Goal: Find specific page/section: Find specific page/section

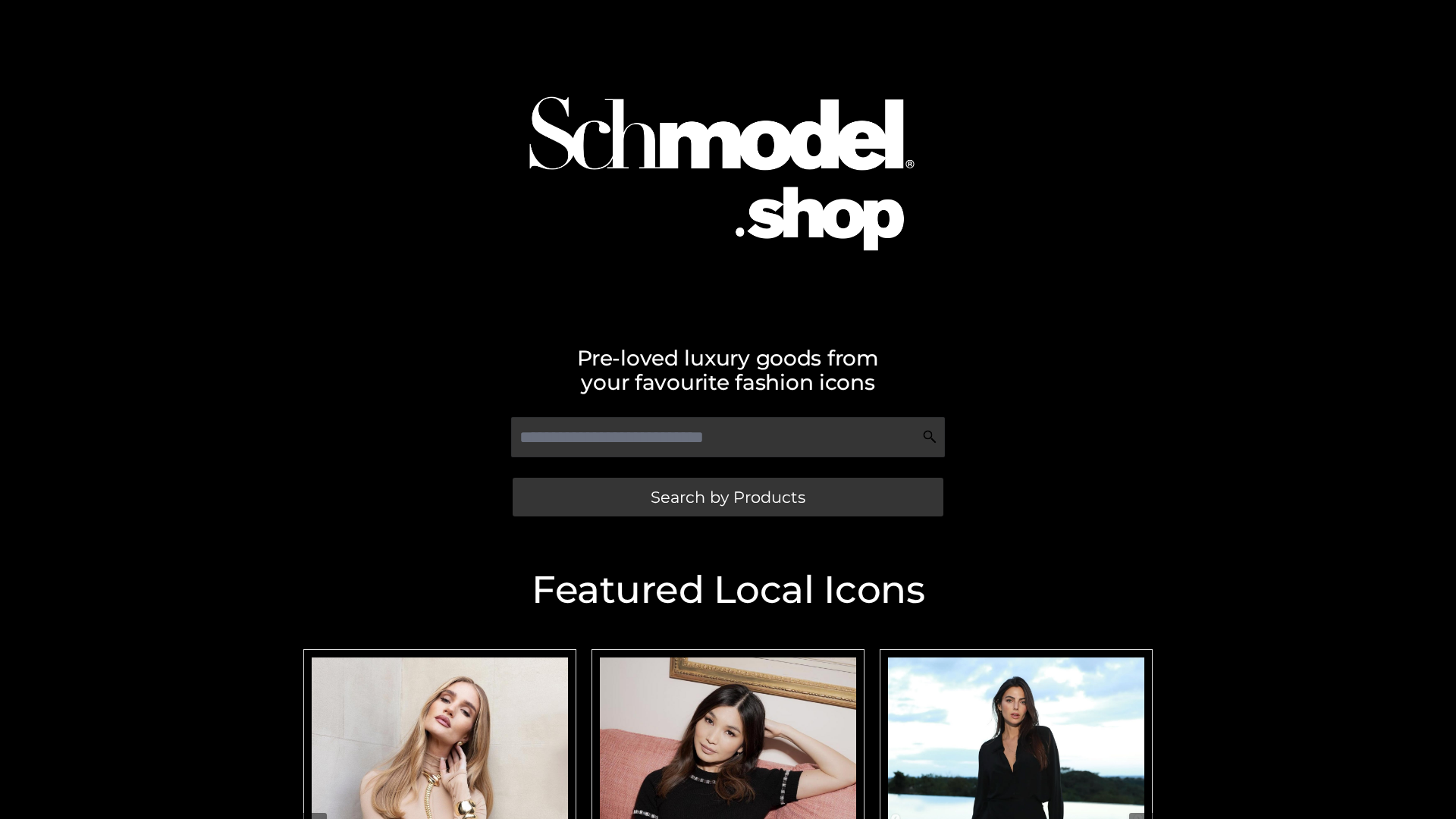
click at [728, 497] on span "Search by Products" at bounding box center [728, 498] width 154 height 16
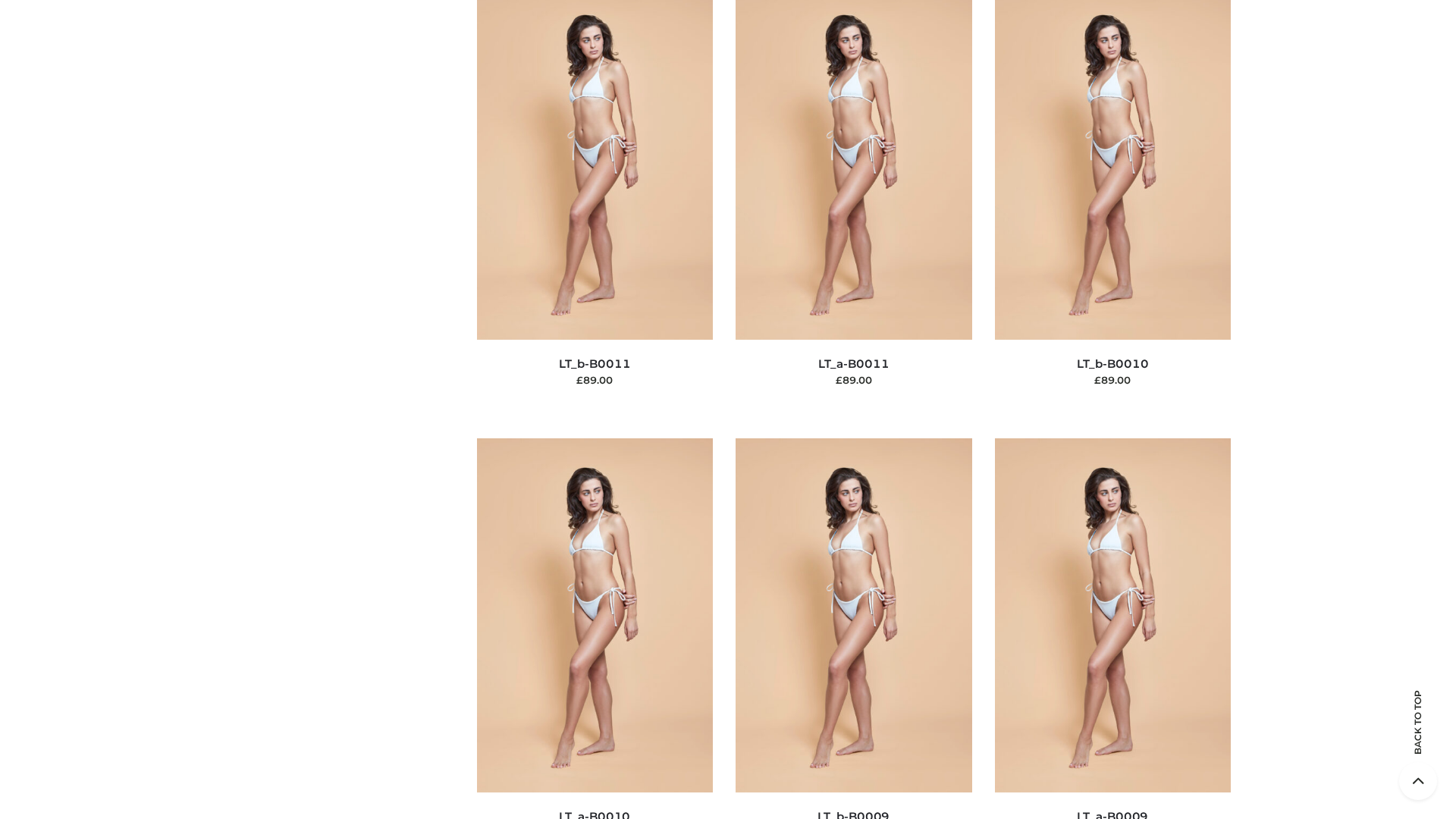
scroll to position [6813, 0]
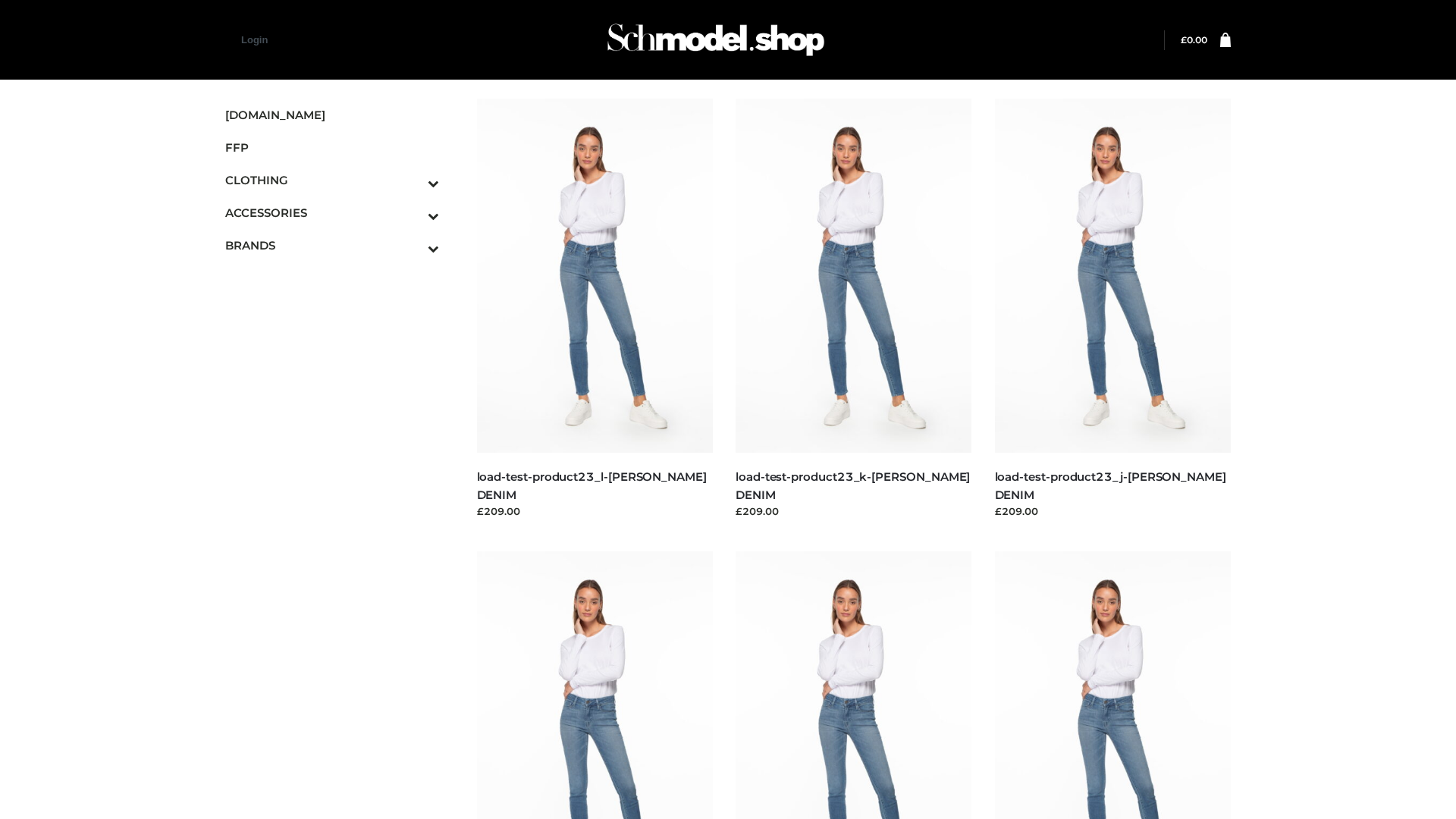
scroll to position [1331, 0]
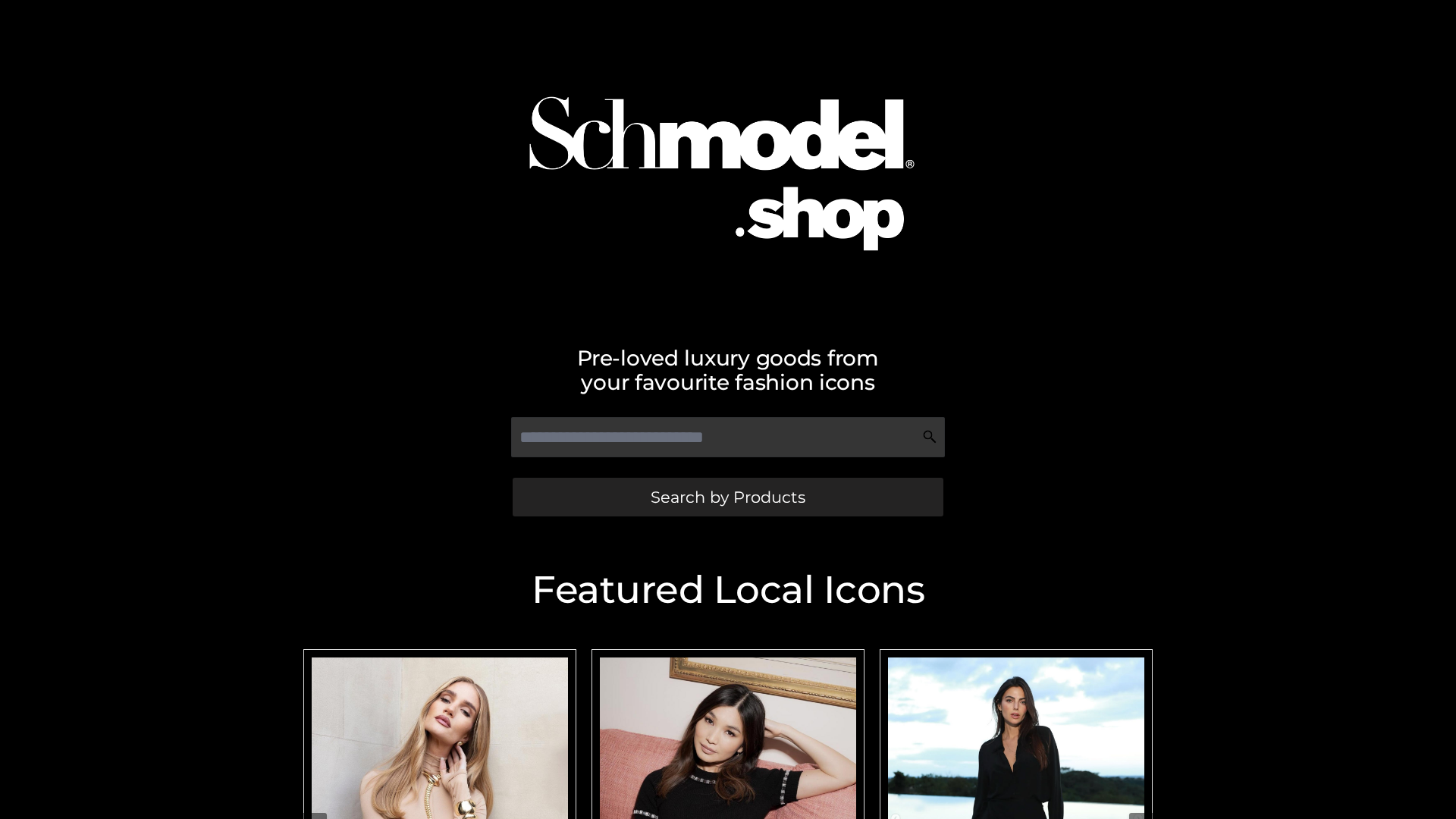
click at [728, 497] on span "Search by Products" at bounding box center [728, 498] width 154 height 16
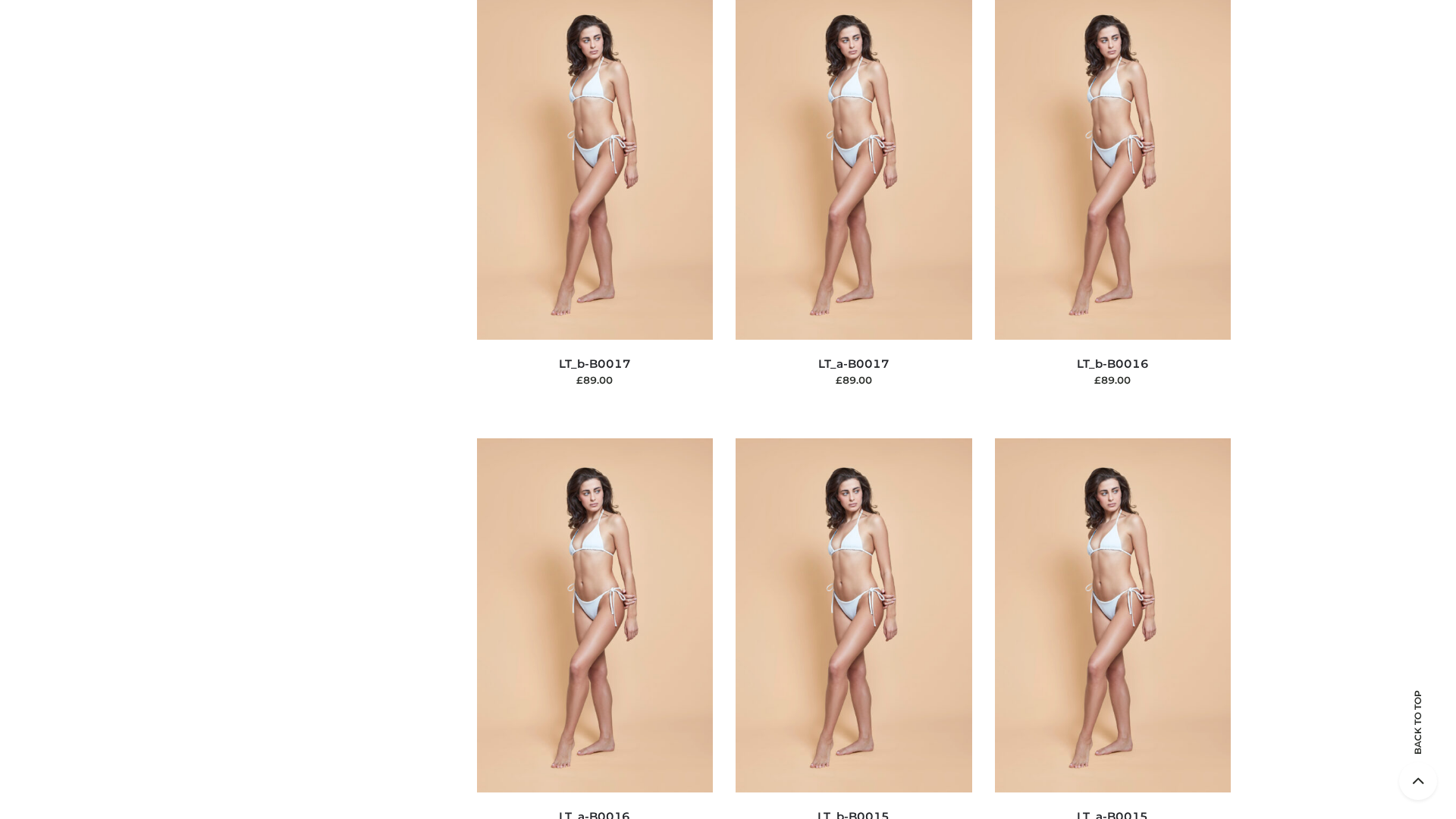
scroll to position [4986, 0]
